Goal: Transaction & Acquisition: Purchase product/service

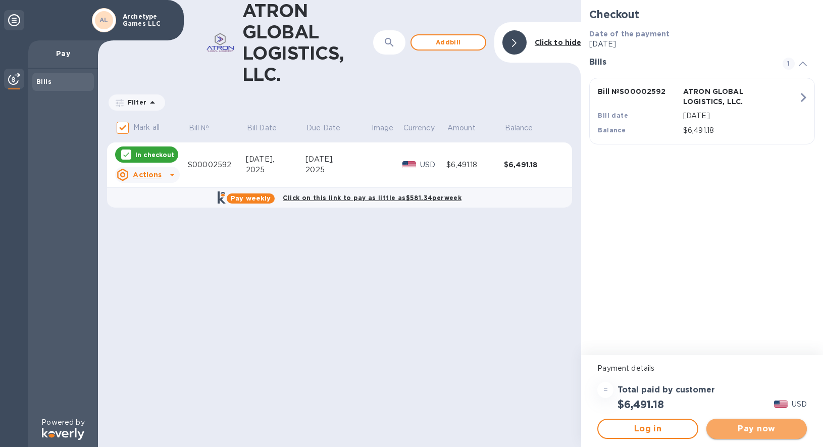
click at [754, 427] on span "Pay now" at bounding box center [756, 428] width 84 height 12
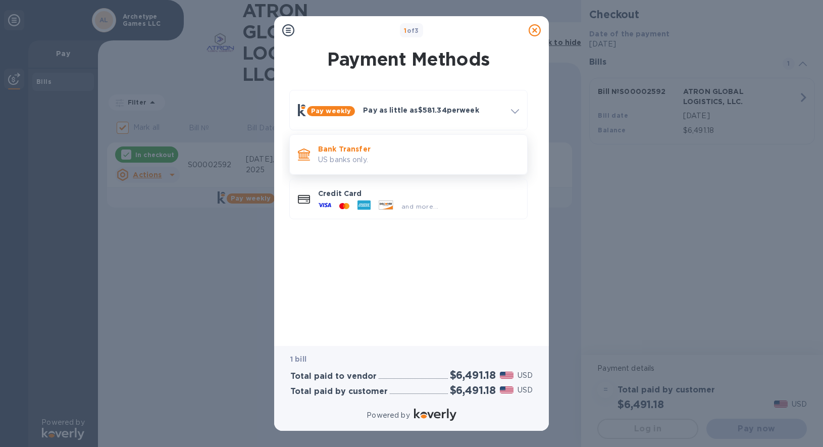
click at [356, 154] on p "US banks only." at bounding box center [418, 159] width 201 height 11
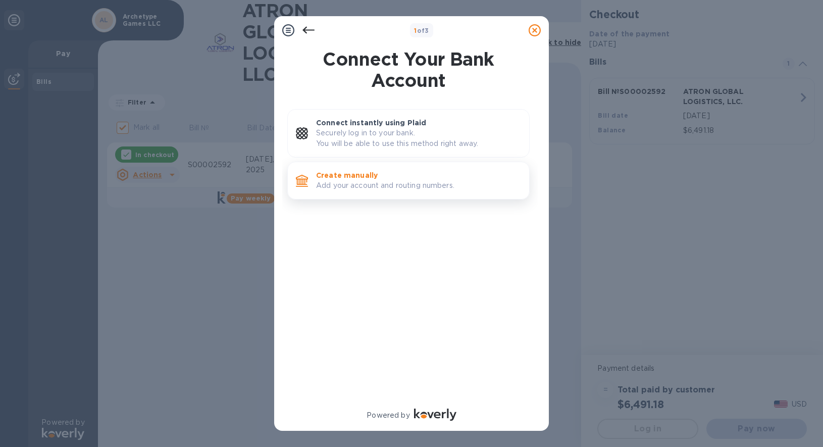
click at [368, 188] on p "Add your account and routing numbers." at bounding box center [418, 185] width 205 height 11
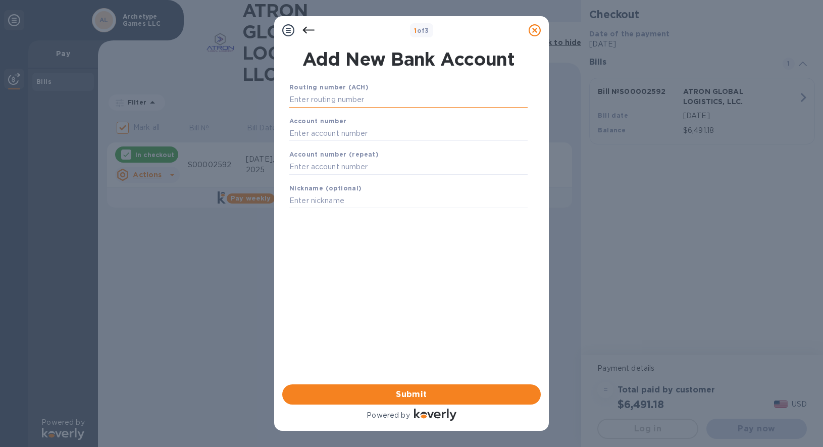
click at [337, 97] on input "text" at bounding box center [408, 99] width 238 height 15
click at [329, 102] on input "text" at bounding box center [408, 99] width 238 height 15
paste input "084009519"
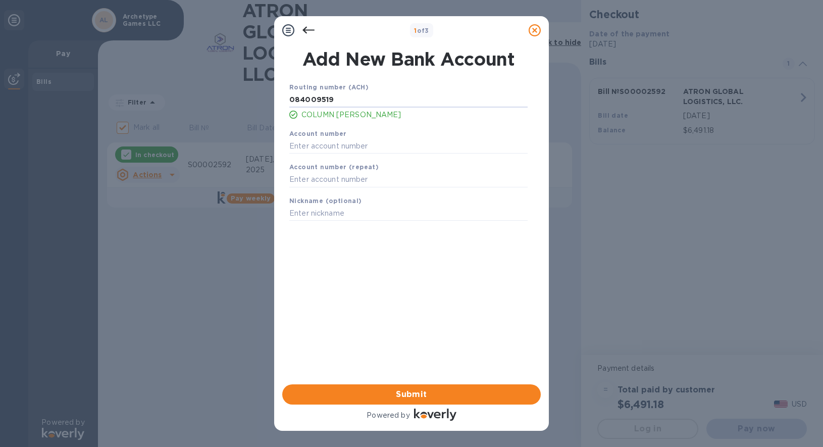
type input "084009519"
click at [325, 157] on div "Account number (repeat)" at bounding box center [408, 174] width 246 height 34
click at [325, 150] on input "text" at bounding box center [408, 145] width 238 height 15
click at [330, 146] on input "text" at bounding box center [408, 145] width 238 height 15
paste input "706780363335875"
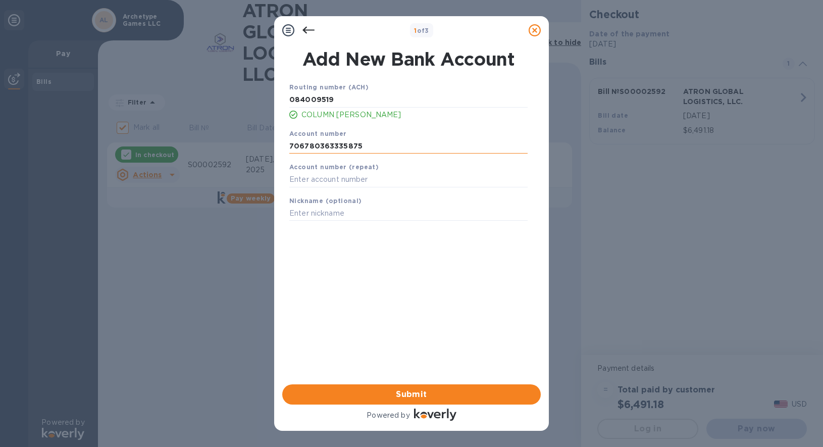
click at [330, 146] on input "706780363335875" at bounding box center [408, 145] width 238 height 15
paste input "706780363335875"
click at [330, 146] on input "706780363706780363335875335875" at bounding box center [408, 145] width 238 height 15
type input "706780363335875"
click at [331, 179] on input "text" at bounding box center [408, 179] width 238 height 15
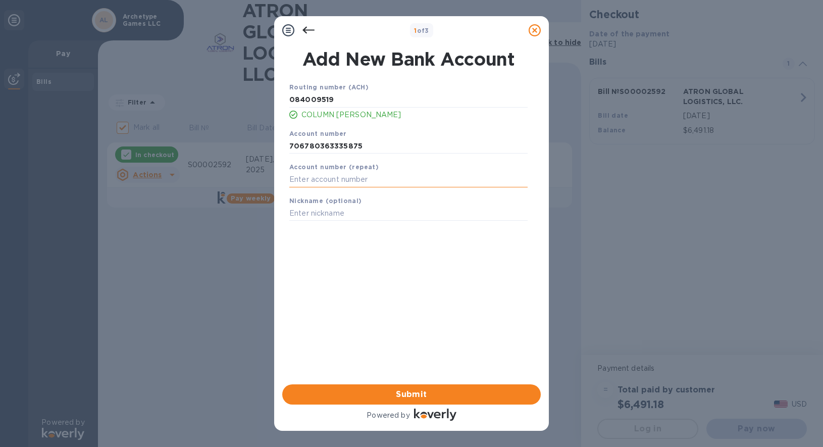
click at [331, 179] on input "text" at bounding box center [408, 179] width 238 height 15
paste input "706780363335875"
type input "706780363335875"
click at [335, 213] on input "text" at bounding box center [408, 213] width 238 height 15
type input "Wise Act"
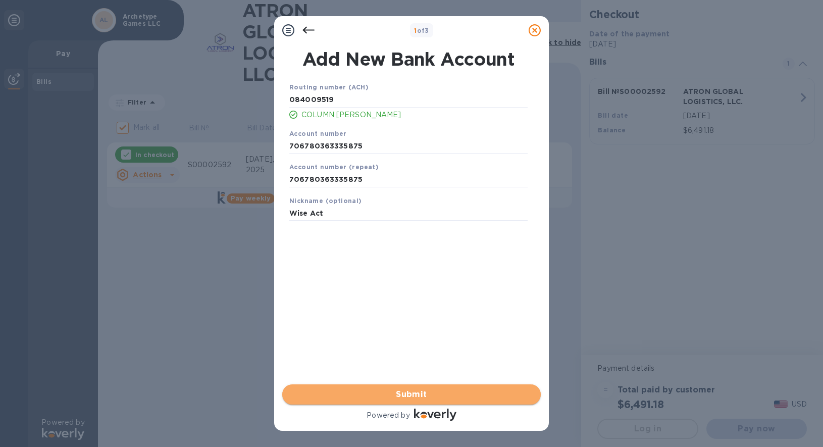
click at [402, 389] on span "Submit" at bounding box center [411, 394] width 242 height 12
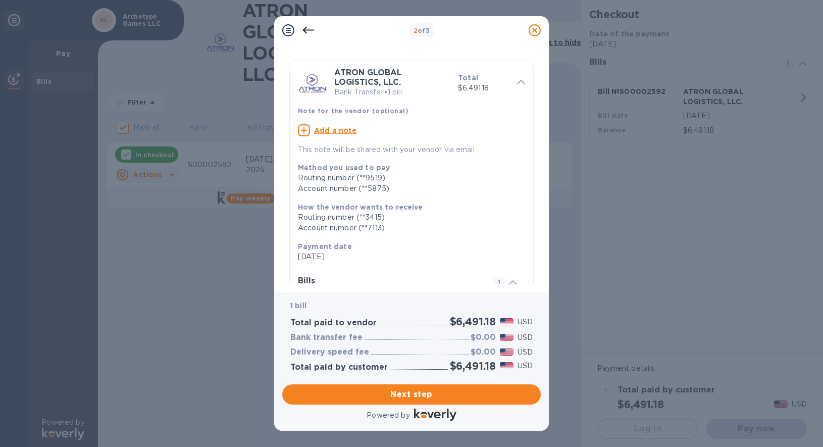
scroll to position [1, 0]
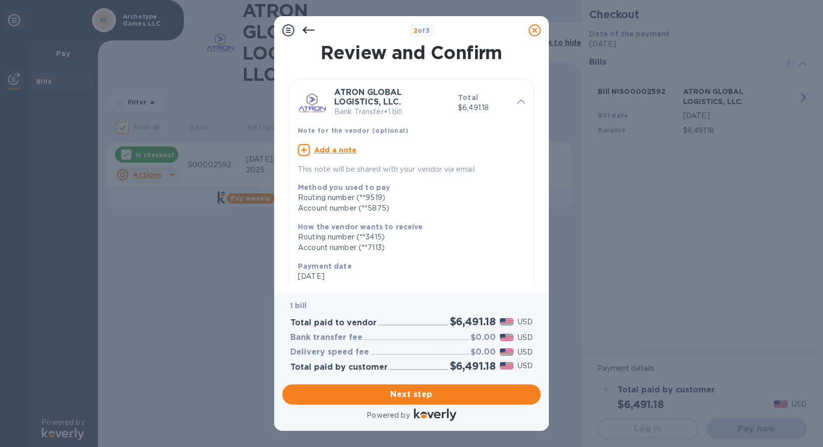
click at [345, 148] on u "Add a note" at bounding box center [335, 150] width 43 height 8
click at [341, 154] on textarea at bounding box center [403, 151] width 211 height 9
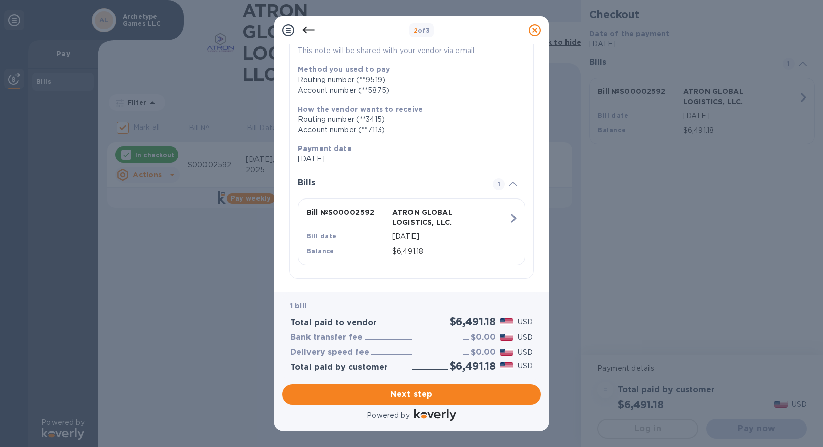
scroll to position [122, 0]
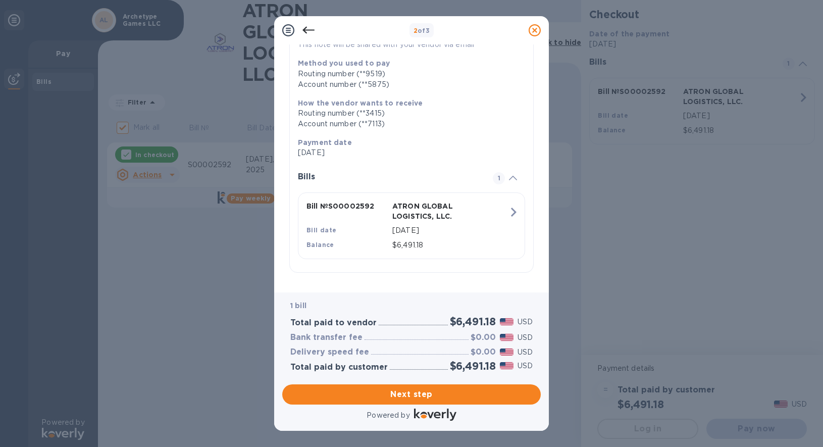
type textarea "Thank you!"
click at [505, 212] on icon "button" at bounding box center [513, 212] width 18 height 18
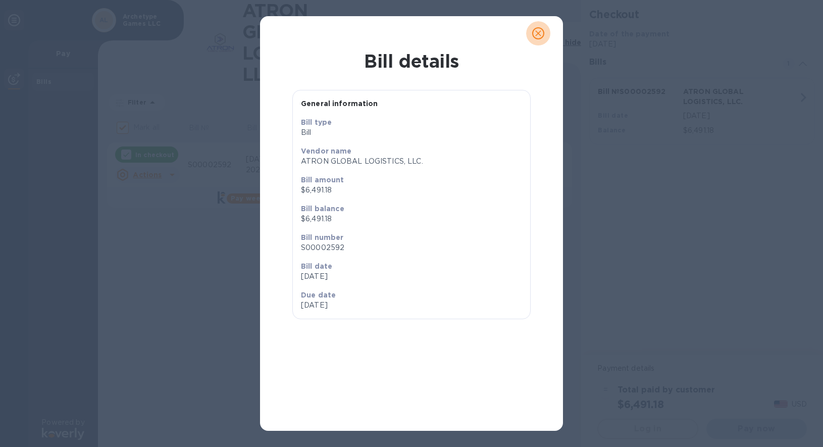
click at [542, 33] on icon "close" at bounding box center [538, 33] width 10 height 10
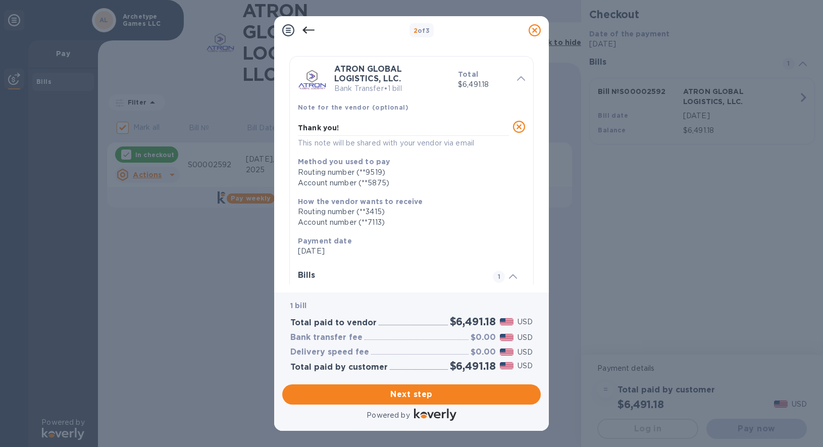
scroll to position [0, 0]
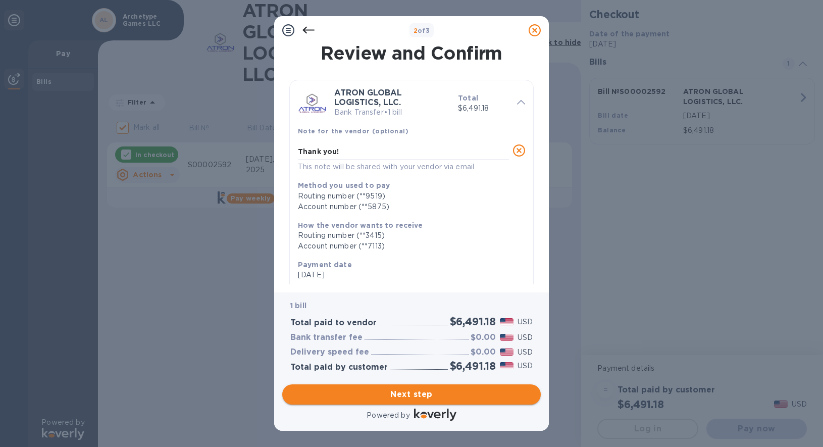
click at [427, 396] on span "Next step" at bounding box center [411, 394] width 242 height 12
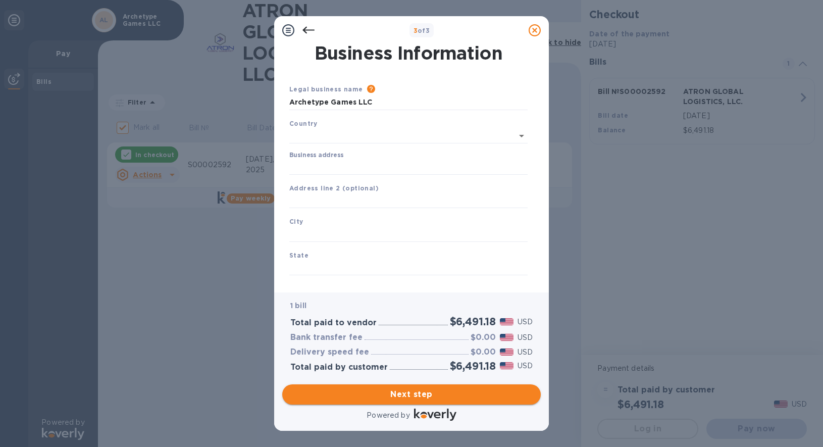
type input "[GEOGRAPHIC_DATA]"
click at [354, 107] on input "Archetype Games LLC" at bounding box center [408, 102] width 238 height 15
type input "E"
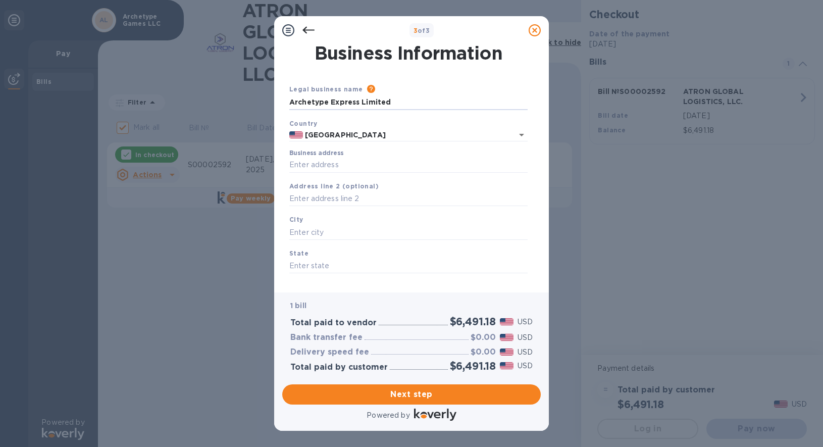
type input "Archetype Express Limited"
click at [306, 35] on icon at bounding box center [308, 30] width 12 height 12
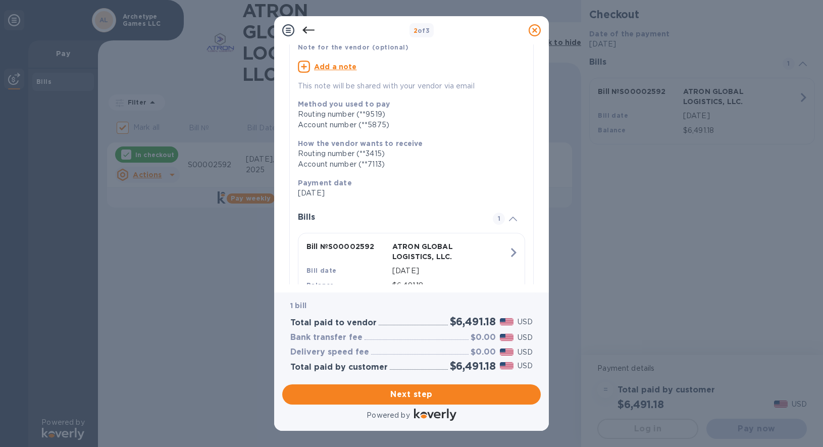
scroll to position [125, 0]
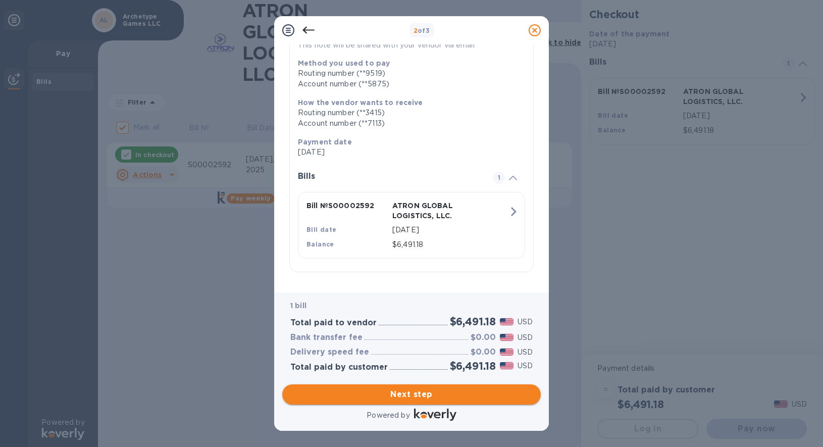
click at [408, 394] on span "Next step" at bounding box center [411, 394] width 242 height 12
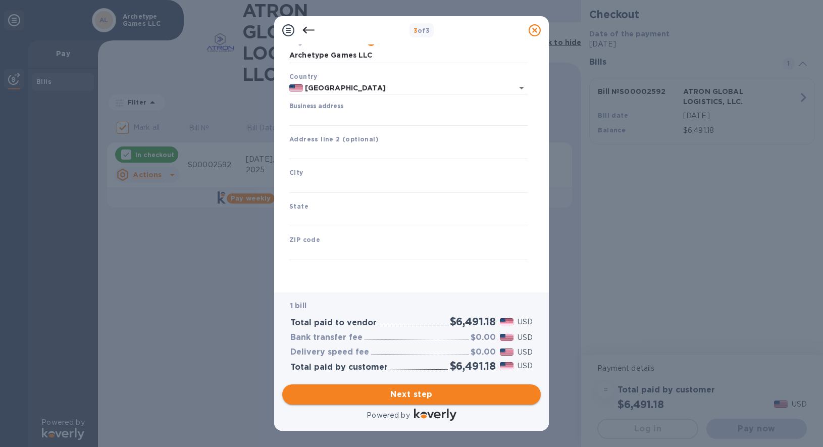
scroll to position [48, 0]
click at [344, 91] on input "[GEOGRAPHIC_DATA]" at bounding box center [401, 88] width 196 height 13
type input "i"
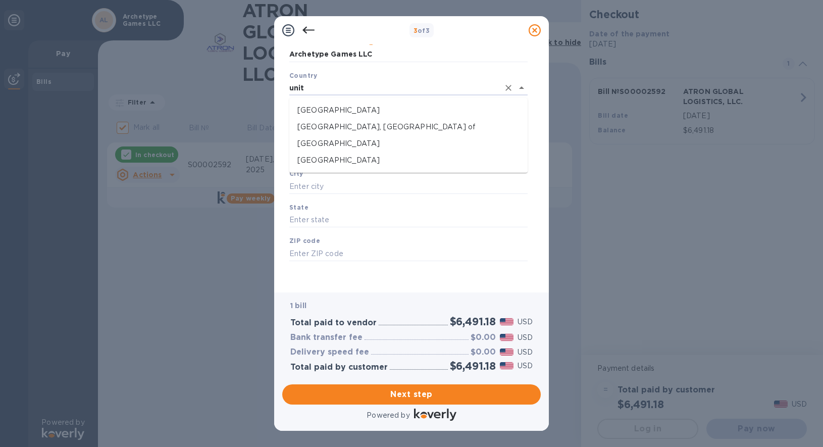
type input "[GEOGRAPHIC_DATA]"
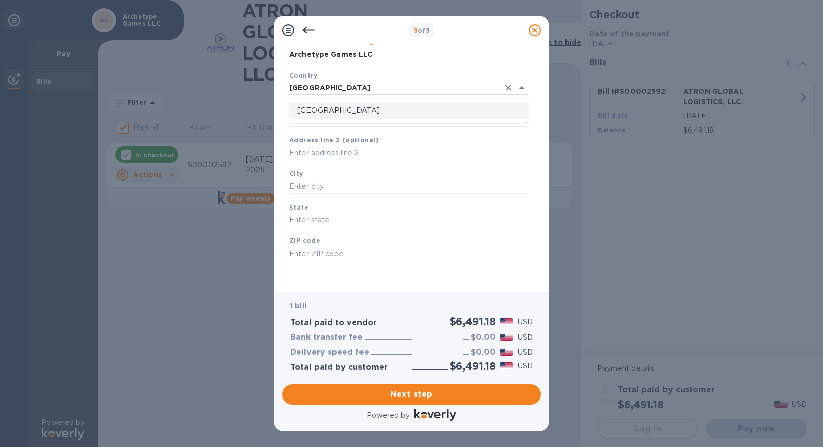
click at [344, 114] on p "[GEOGRAPHIC_DATA]" at bounding box center [408, 110] width 222 height 11
click at [328, 119] on input "Business address" at bounding box center [408, 118] width 238 height 15
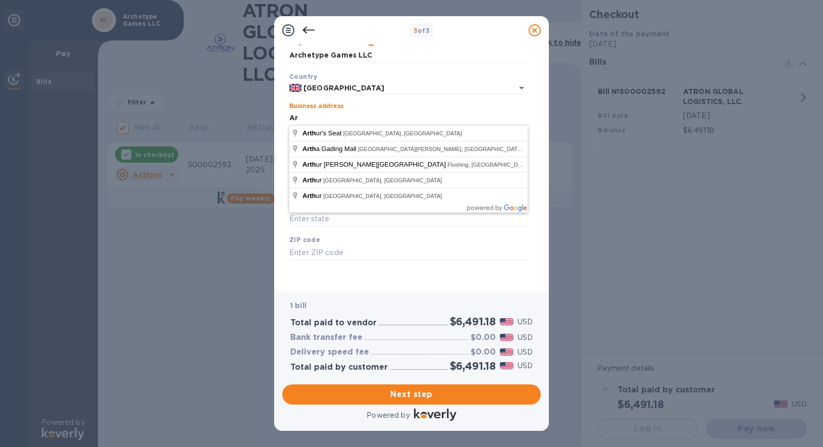
type input "A"
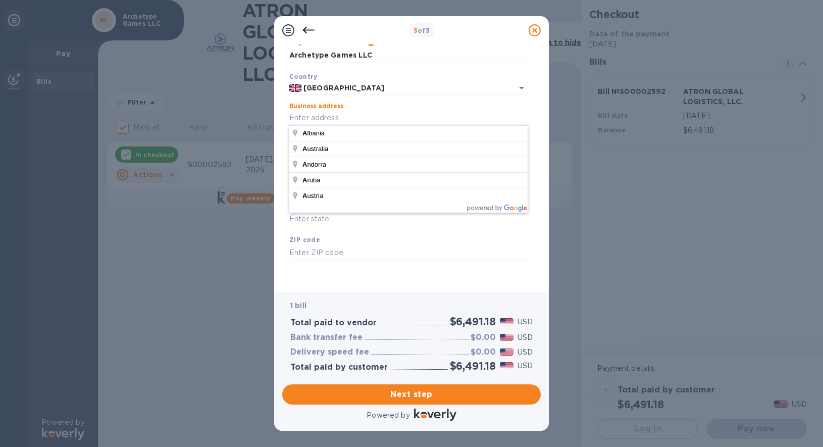
type input "2"
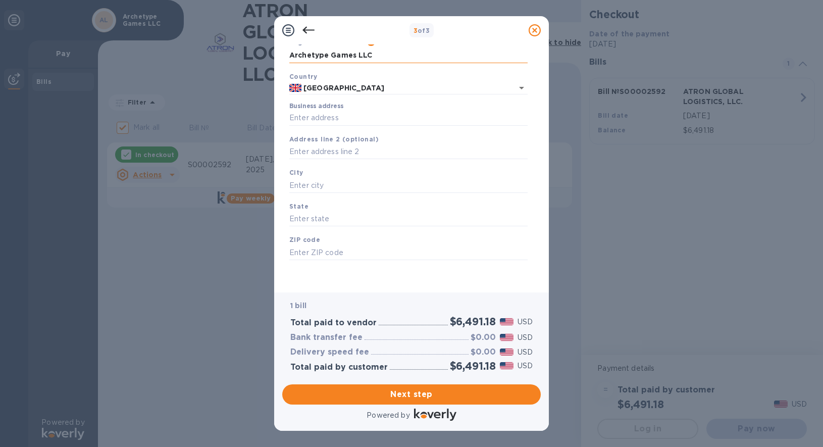
click at [360, 52] on input "Archetype Games LLC" at bounding box center [408, 55] width 238 height 15
type input "E"
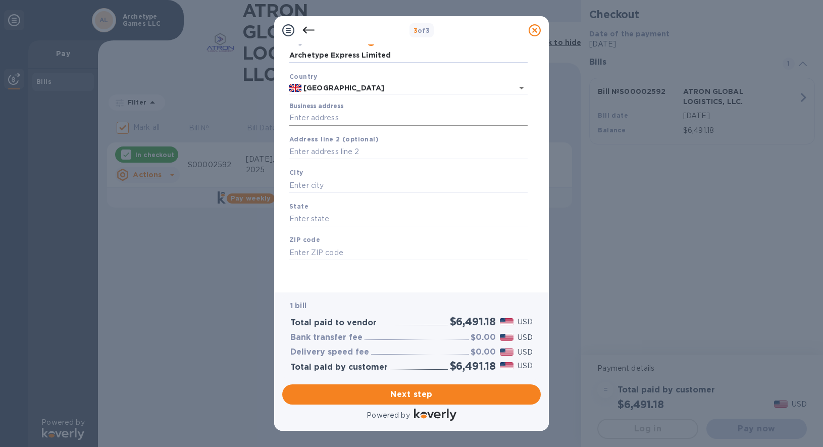
type input "Archetype Express Limited"
click at [337, 121] on input "Business address" at bounding box center [408, 118] width 238 height 15
click at [322, 117] on input "Business address" at bounding box center [408, 118] width 238 height 15
click at [325, 122] on input "Business address" at bounding box center [408, 118] width 238 height 15
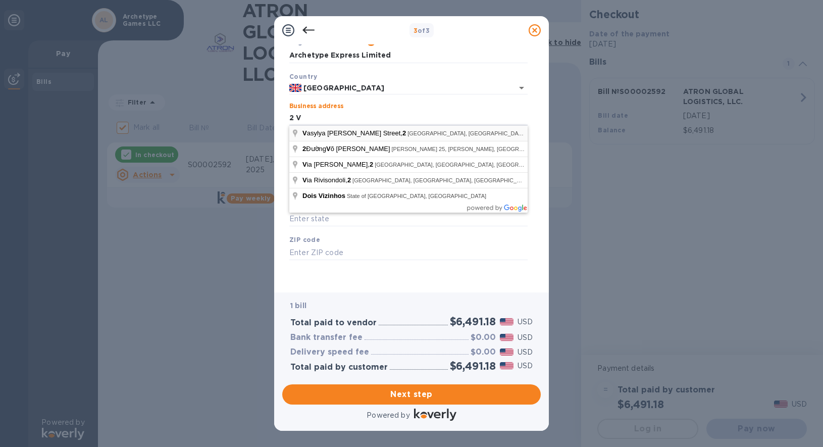
type input "[STREET_ADDRESS]"
click at [282, 132] on div "Business Information Legal business name Please provide the legal name that app…" at bounding box center [411, 168] width 275 height 248
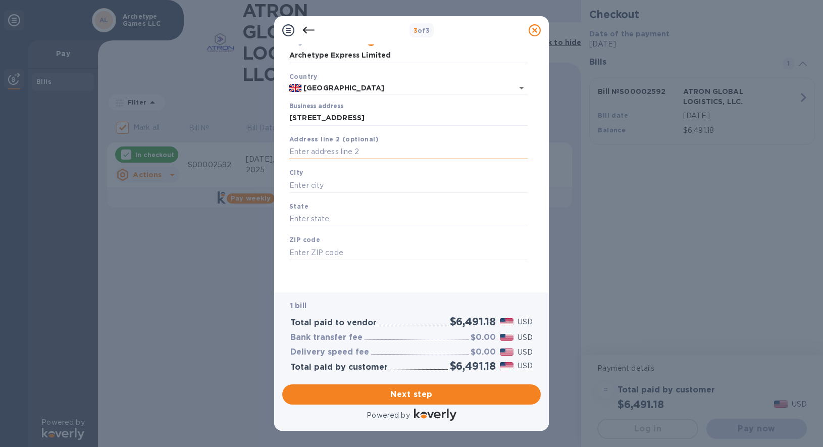
click at [305, 150] on input "text" at bounding box center [408, 151] width 238 height 15
type input "Chilworth"
click at [304, 182] on input "text" at bounding box center [408, 185] width 238 height 15
type input "[GEOGRAPHIC_DATA]"
click at [307, 220] on input "text" at bounding box center [408, 218] width 238 height 15
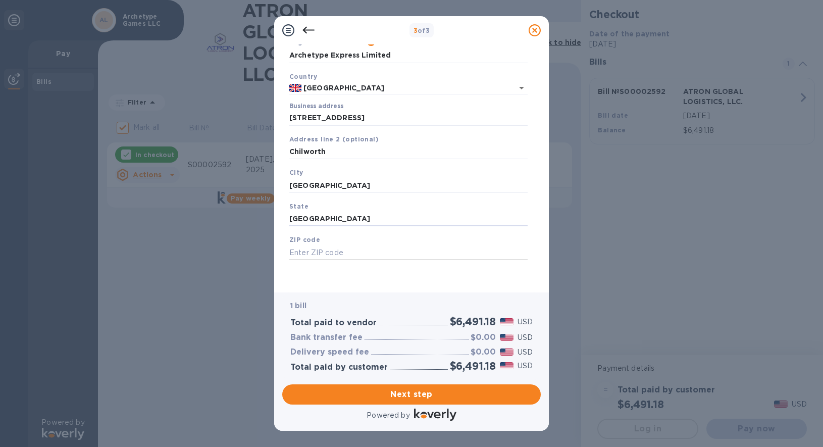
type input "[GEOGRAPHIC_DATA]"
click at [310, 256] on input "text" at bounding box center [408, 252] width 238 height 15
click at [324, 250] on input "SO" at bounding box center [408, 252] width 238 height 15
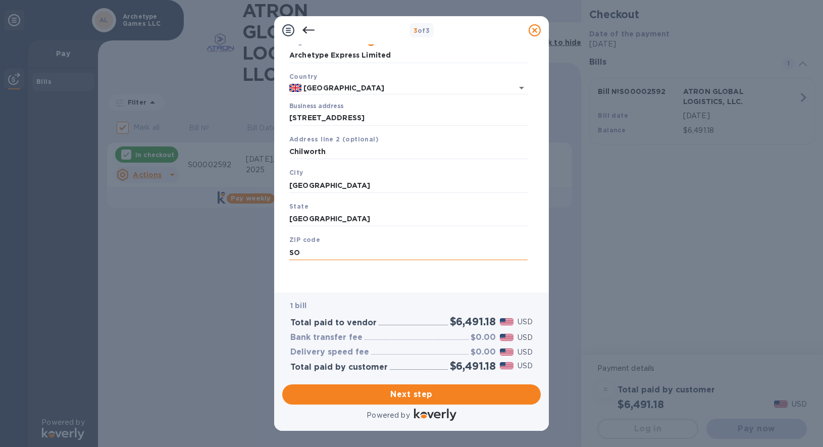
paste input "167NP"
type input "SO167NP"
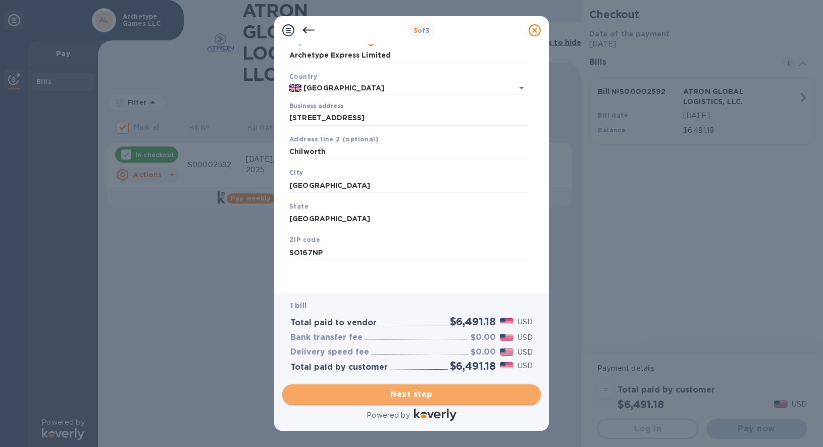
click at [403, 388] on span "Next step" at bounding box center [411, 394] width 242 height 12
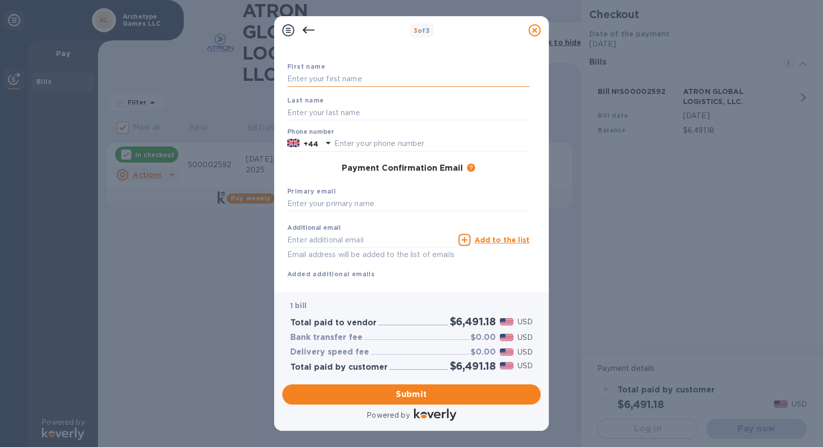
click at [329, 84] on input "text" at bounding box center [408, 79] width 242 height 15
click at [338, 78] on input "Philuo" at bounding box center [408, 79] width 242 height 15
type input "[PERSON_NAME]"
click at [334, 144] on input "text" at bounding box center [431, 143] width 195 height 15
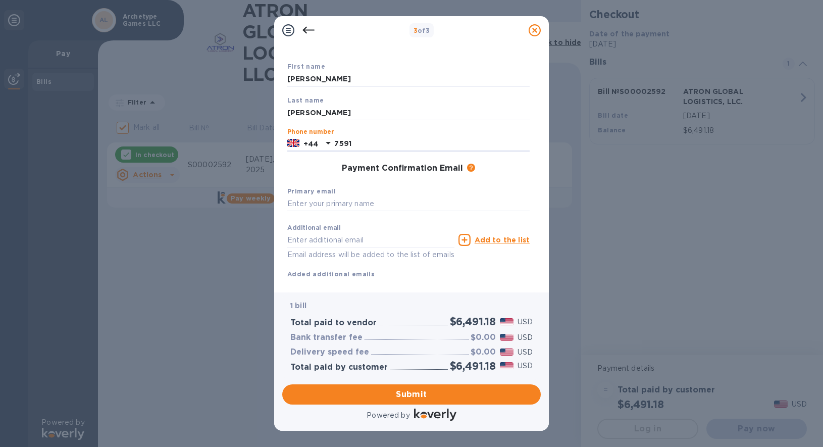
type input "07591936544"
type input "[EMAIL_ADDRESS][DOMAIN_NAME]"
click at [327, 199] on input "text" at bounding box center [408, 203] width 242 height 15
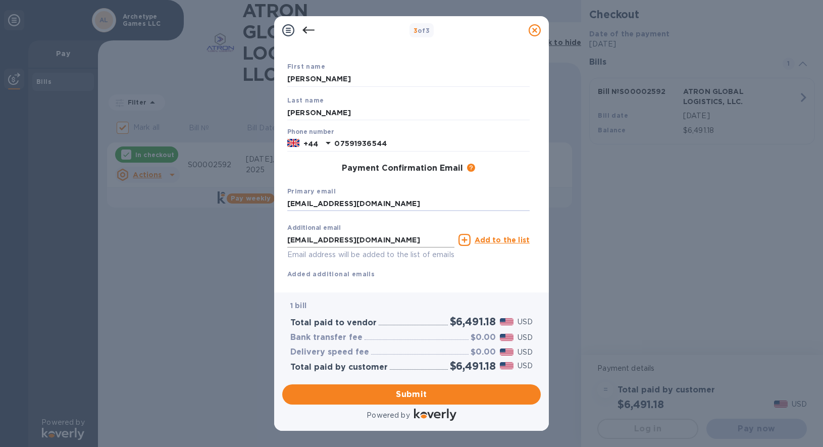
type input "[EMAIL_ADDRESS][DOMAIN_NAME]"
click at [331, 241] on input "[EMAIL_ADDRESS][DOMAIN_NAME]" at bounding box center [370, 239] width 167 height 15
type input "[EMAIL_ADDRESS][DOMAIN_NAME]"
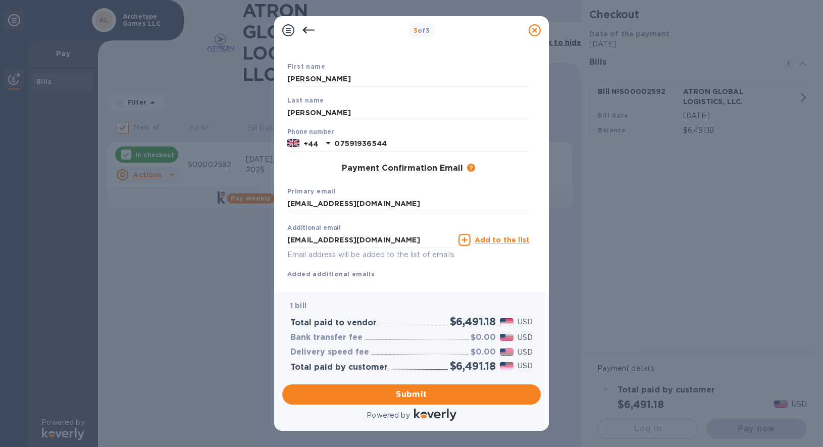
click at [382, 287] on div "Payment Contact Information First name [PERSON_NAME] Last name [PERSON_NAME] Ph…" at bounding box center [411, 168] width 275 height 248
click at [416, 389] on span "Submit" at bounding box center [411, 394] width 242 height 12
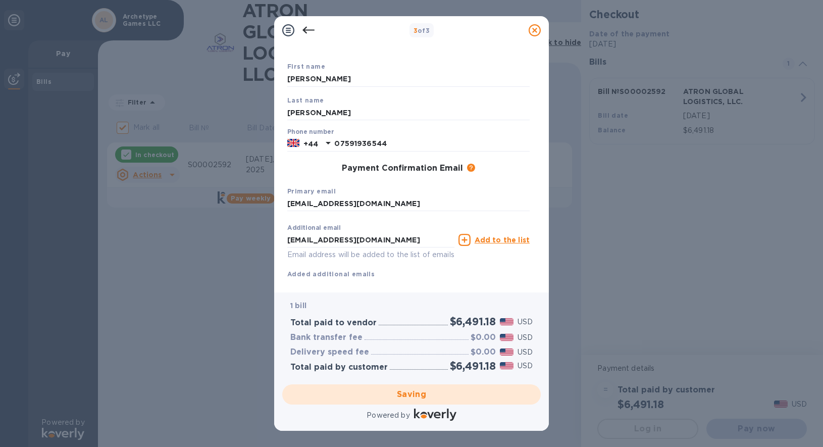
checkbox input "false"
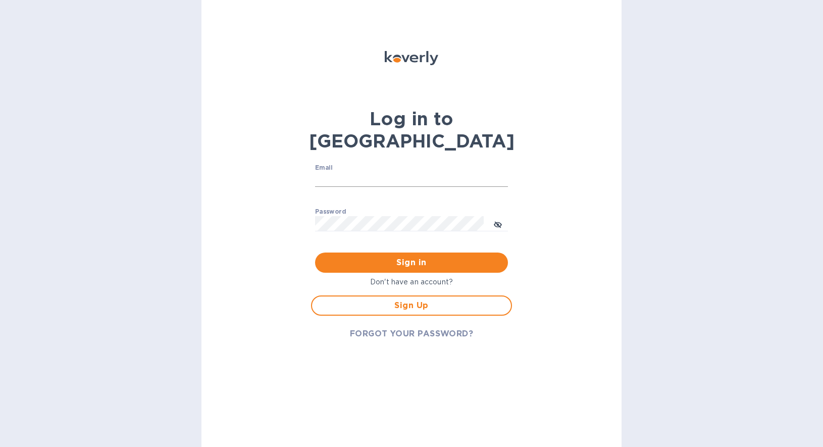
click at [412, 172] on input "Email" at bounding box center [411, 179] width 193 height 15
type input "[EMAIL_ADDRESS][DOMAIN_NAME]"
